Goal: Complete application form: Complete application form

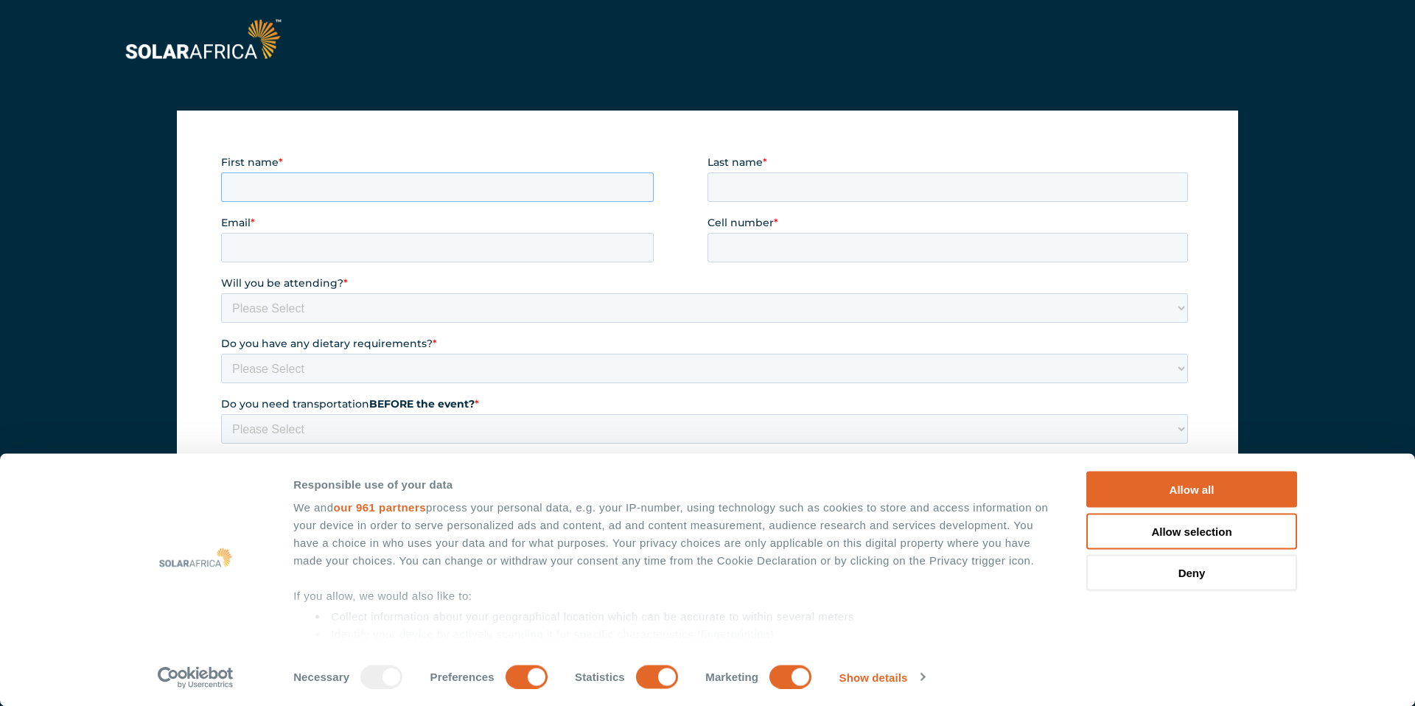
click at [347, 186] on input "First name *" at bounding box center [437, 186] width 433 height 29
click at [1204, 493] on button "Allow all" at bounding box center [1191, 490] width 211 height 36
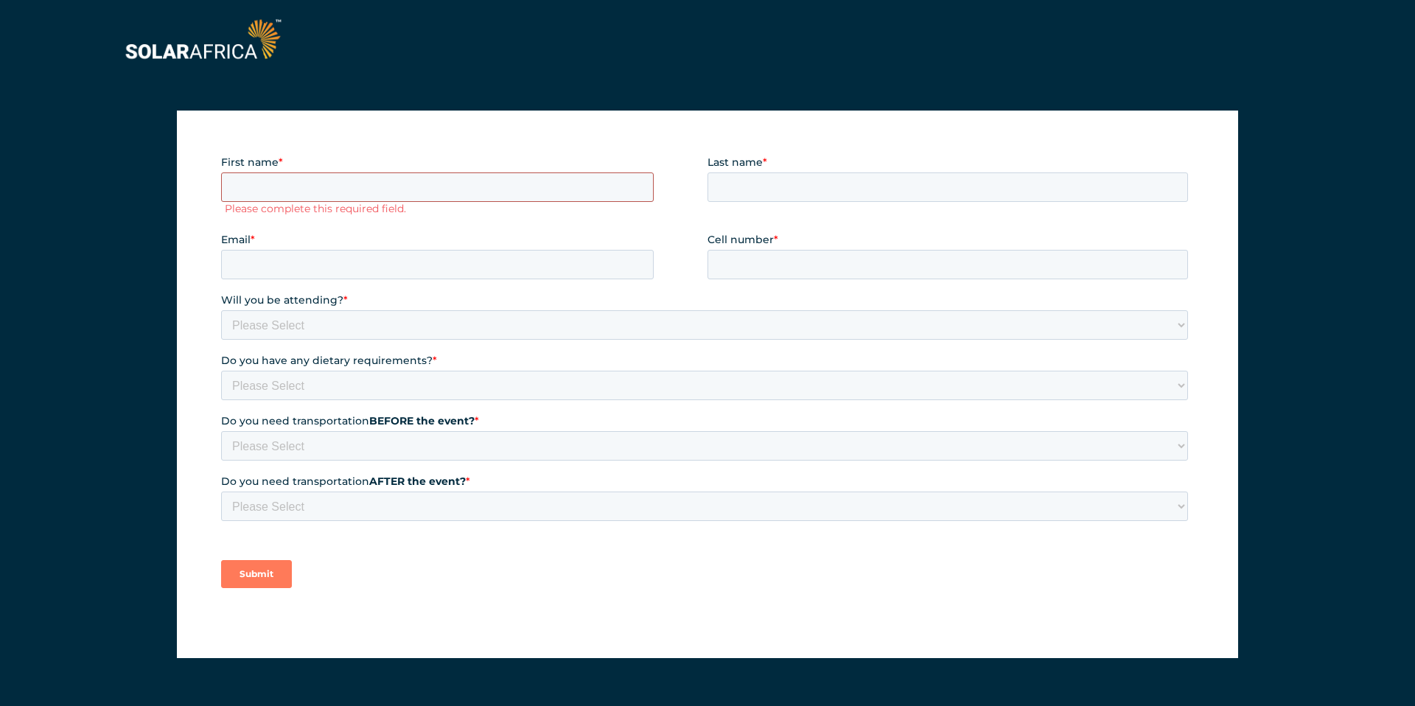
click at [234, 181] on input "First name *" at bounding box center [437, 186] width 433 height 29
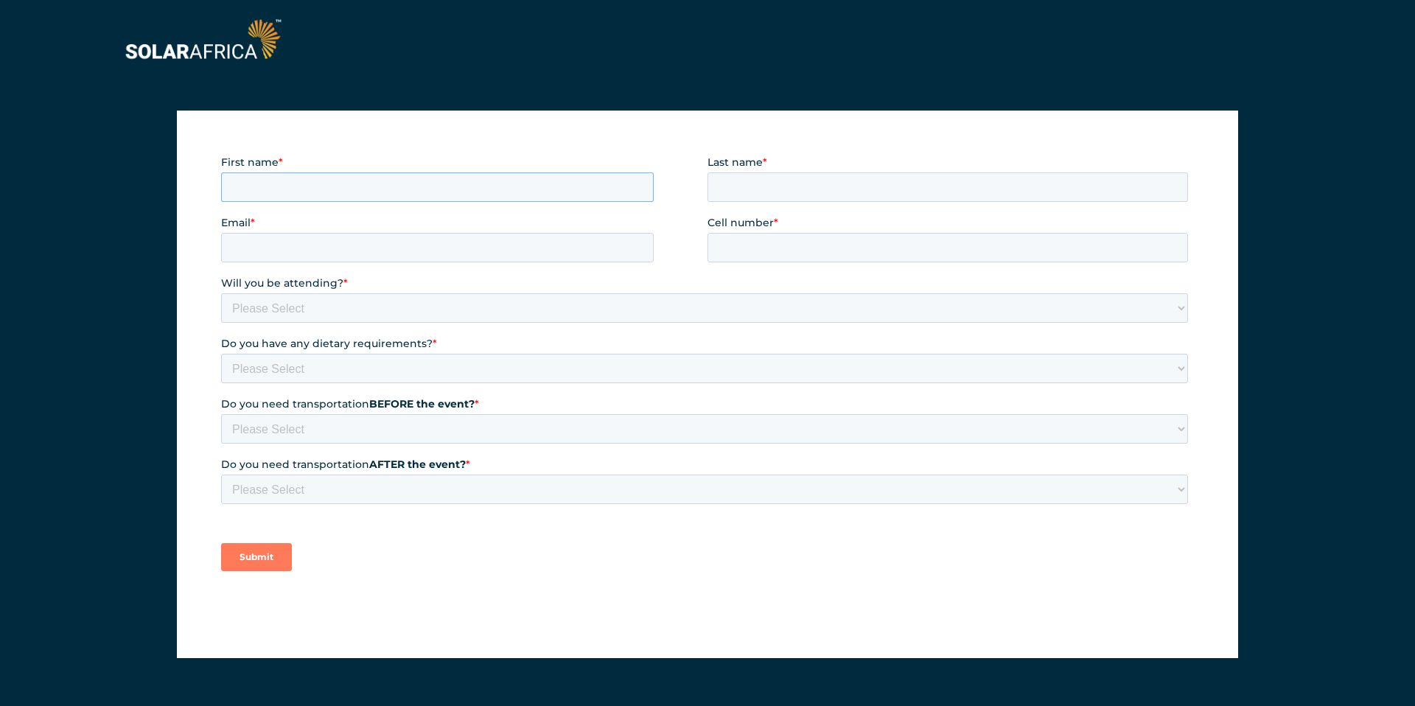
type input "Brandon"
click at [312, 245] on input "Email *" at bounding box center [437, 247] width 433 height 29
type input "brandon.horn@solarafrica.com"
click at [762, 188] on input "Last name *" at bounding box center [947, 186] width 481 height 29
type input "Horn"
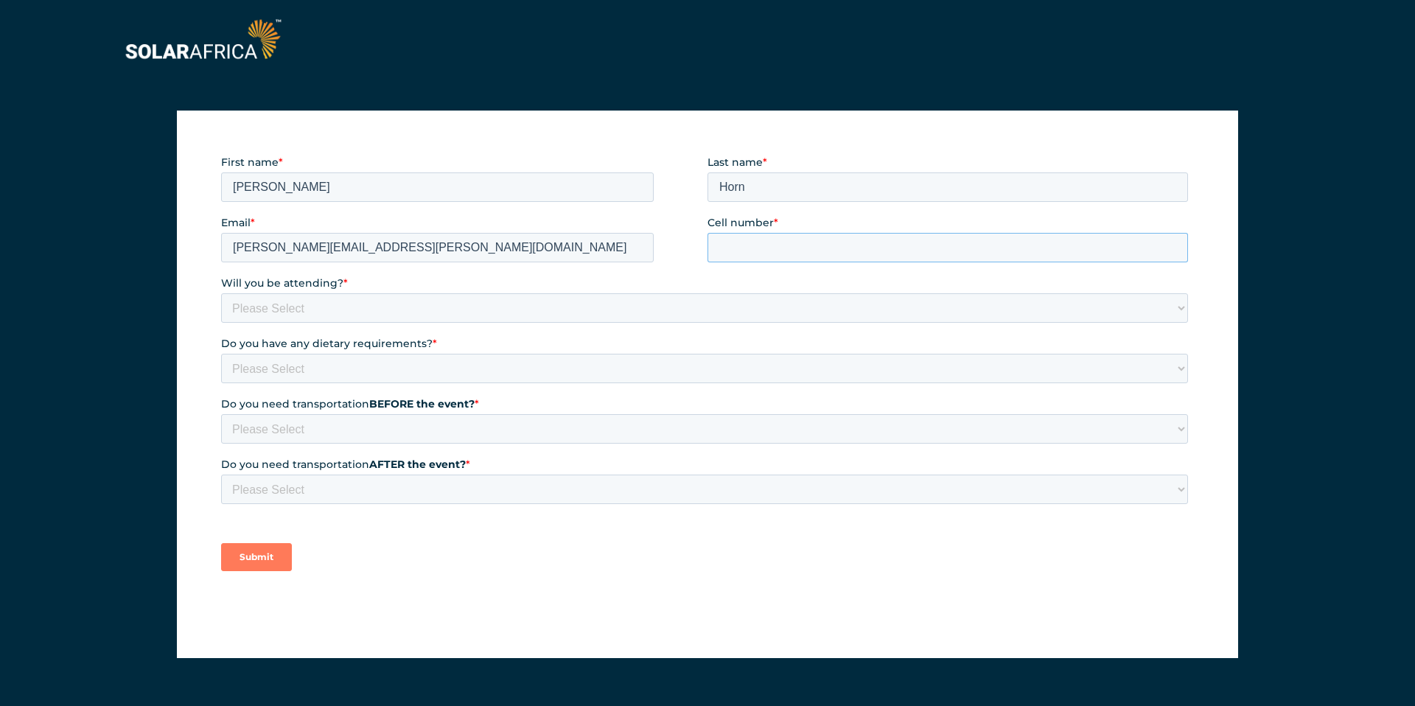
click at [773, 242] on input "Cell number *" at bounding box center [947, 247] width 481 height 29
type input "0844931518"
click at [368, 307] on select "Please Select Yes No" at bounding box center [704, 307] width 967 height 29
select select "Yes"
click at [221, 293] on select "Please Select Yes No" at bounding box center [704, 307] width 967 height 29
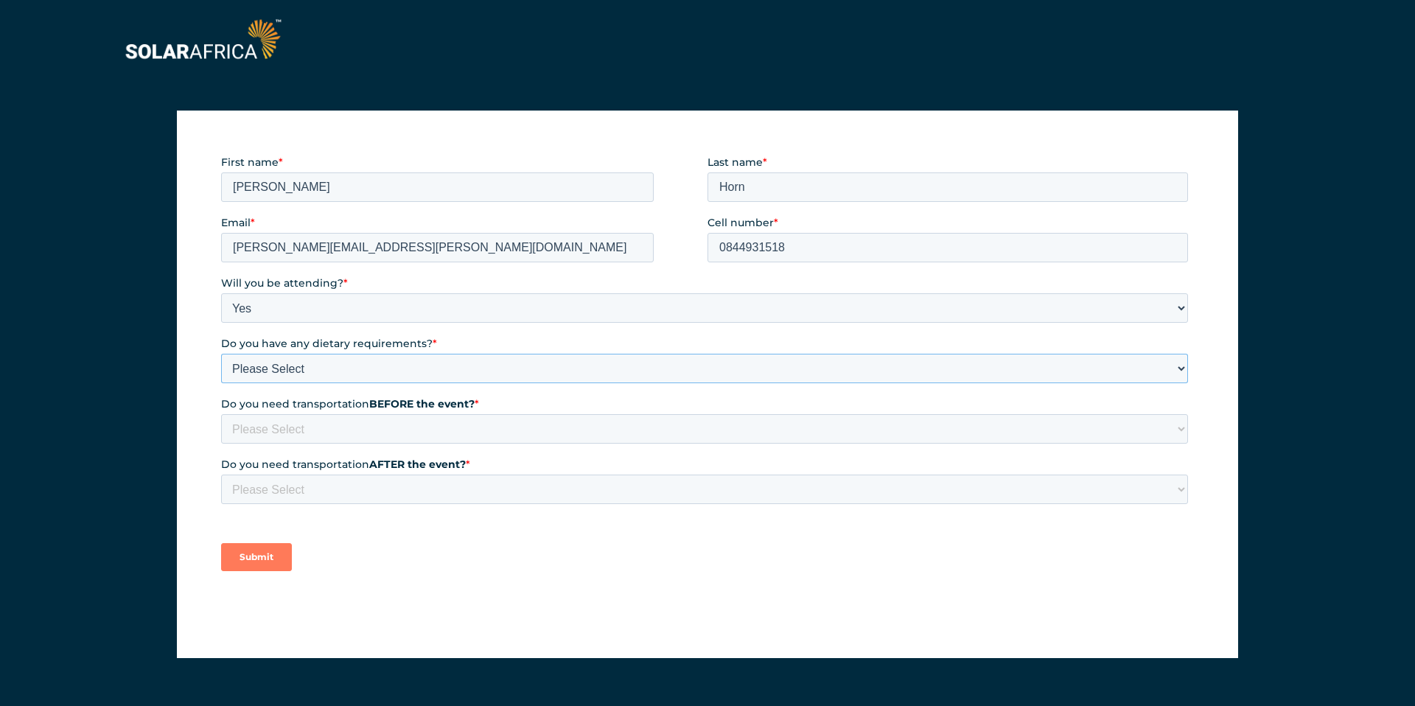
click at [375, 371] on select "Please Select None Halaal Vegeterian Other" at bounding box center [704, 368] width 967 height 29
select select "None"
click at [221, 354] on select "Please Select None Halaal Vegeterian Other" at bounding box center [704, 368] width 967 height 29
click at [311, 433] on select "Please Select Yes No" at bounding box center [704, 428] width 967 height 29
select select "No"
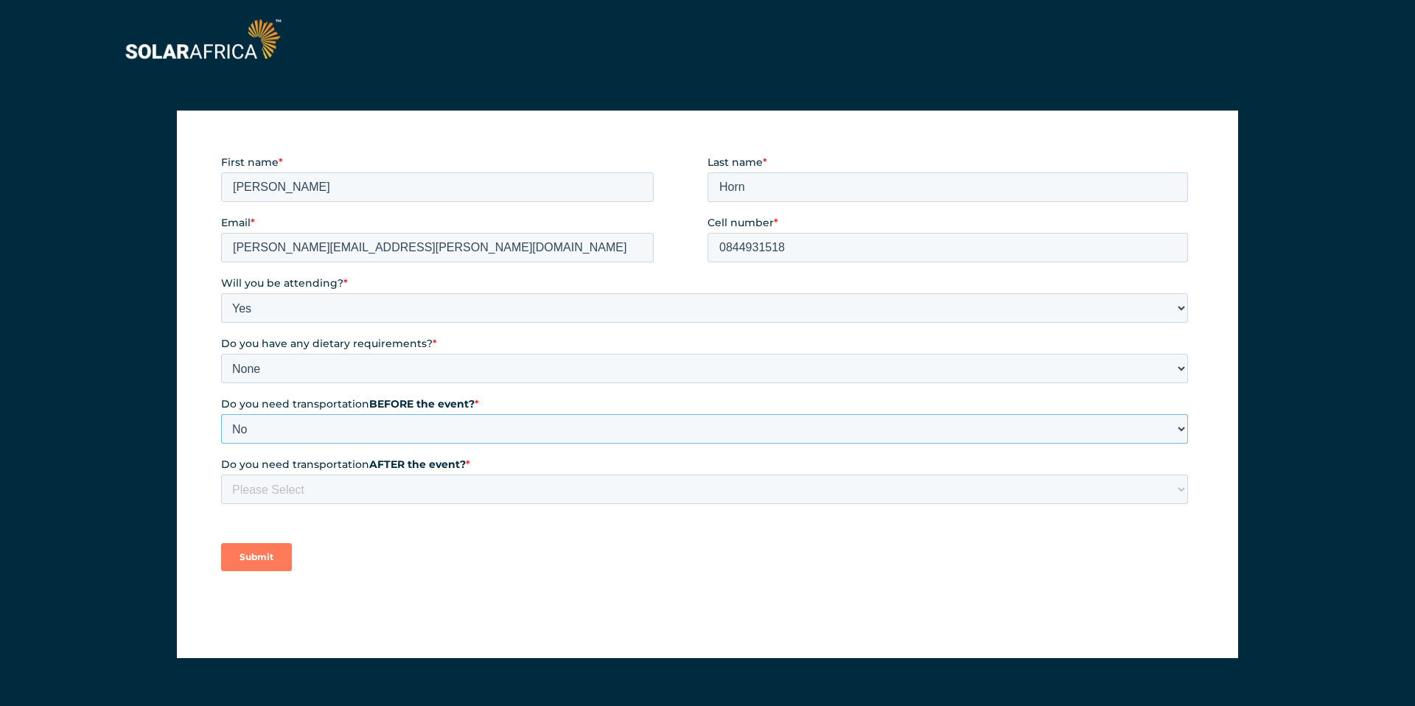
click at [221, 414] on select "Please Select Yes No" at bounding box center [704, 428] width 967 height 29
click at [343, 491] on select "Please Select Yes No" at bounding box center [704, 489] width 967 height 29
select select "No"
click at [221, 475] on select "Please Select Yes No" at bounding box center [704, 489] width 967 height 29
click at [264, 560] on input "Submit" at bounding box center [256, 557] width 71 height 28
